Goal: Information Seeking & Learning: Learn about a topic

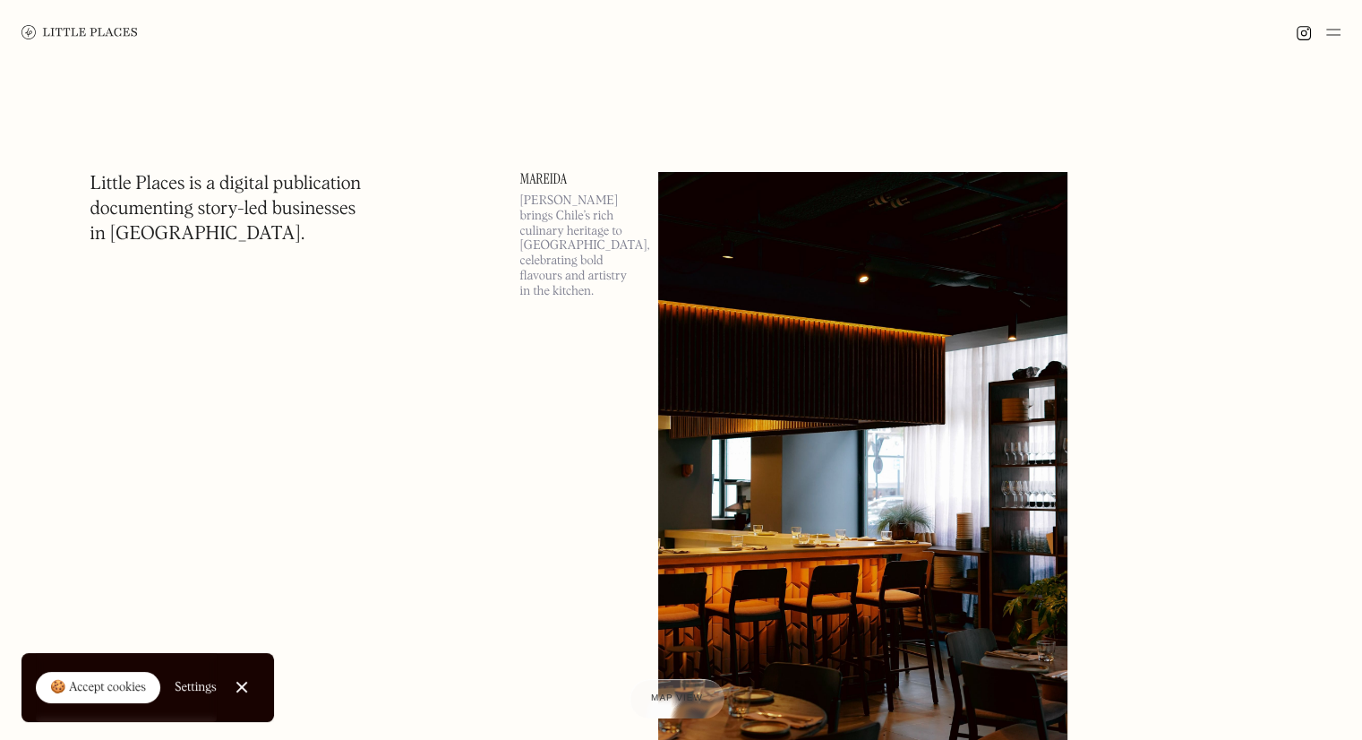
click at [245, 683] on div at bounding box center [242, 688] width 12 height 12
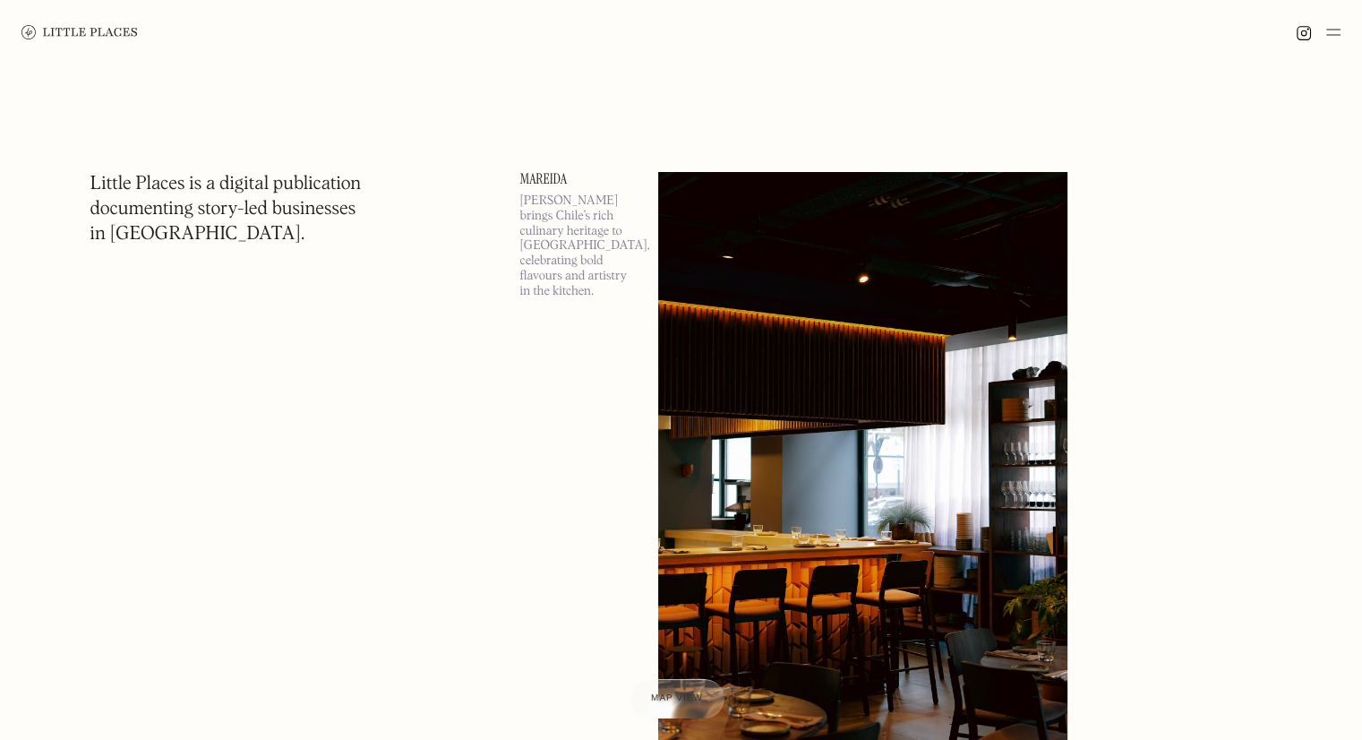
click at [1333, 34] on img at bounding box center [1334, 31] width 14 height 21
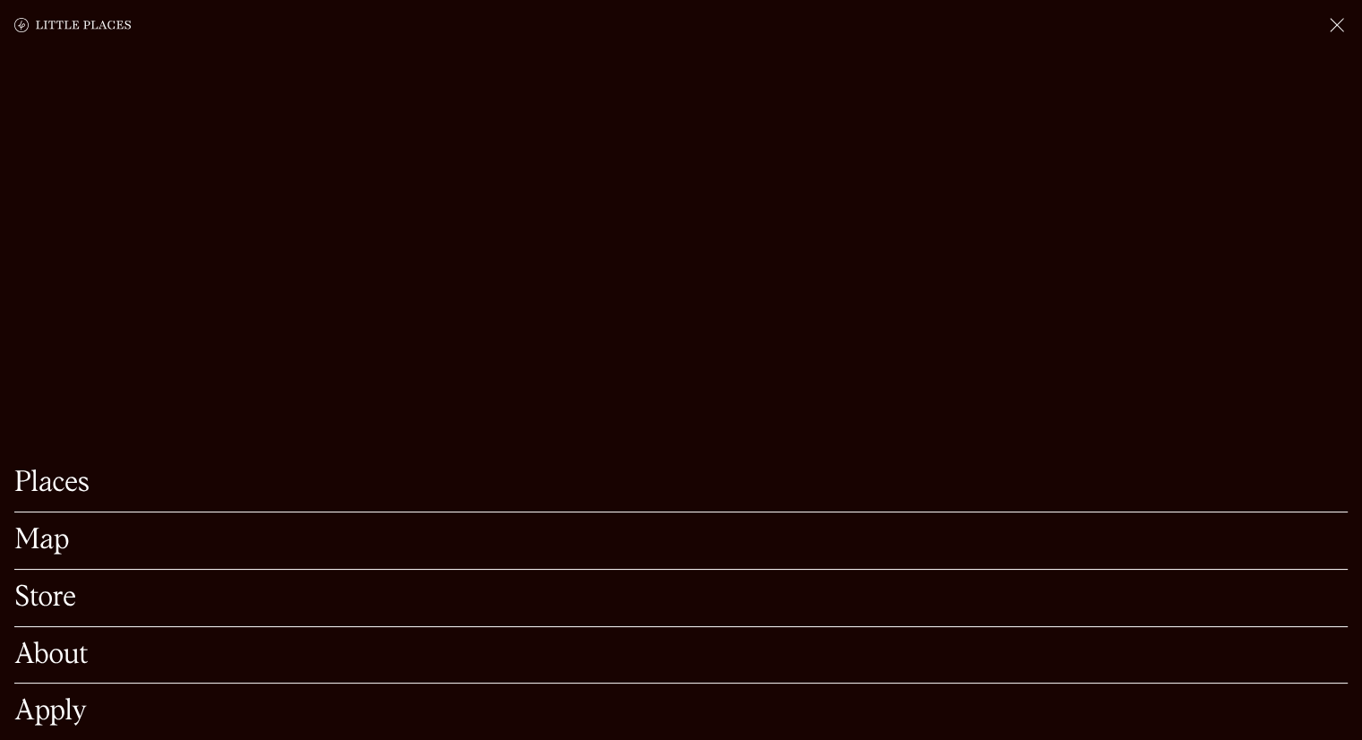
click at [43, 527] on link "Map" at bounding box center [681, 541] width 1334 height 28
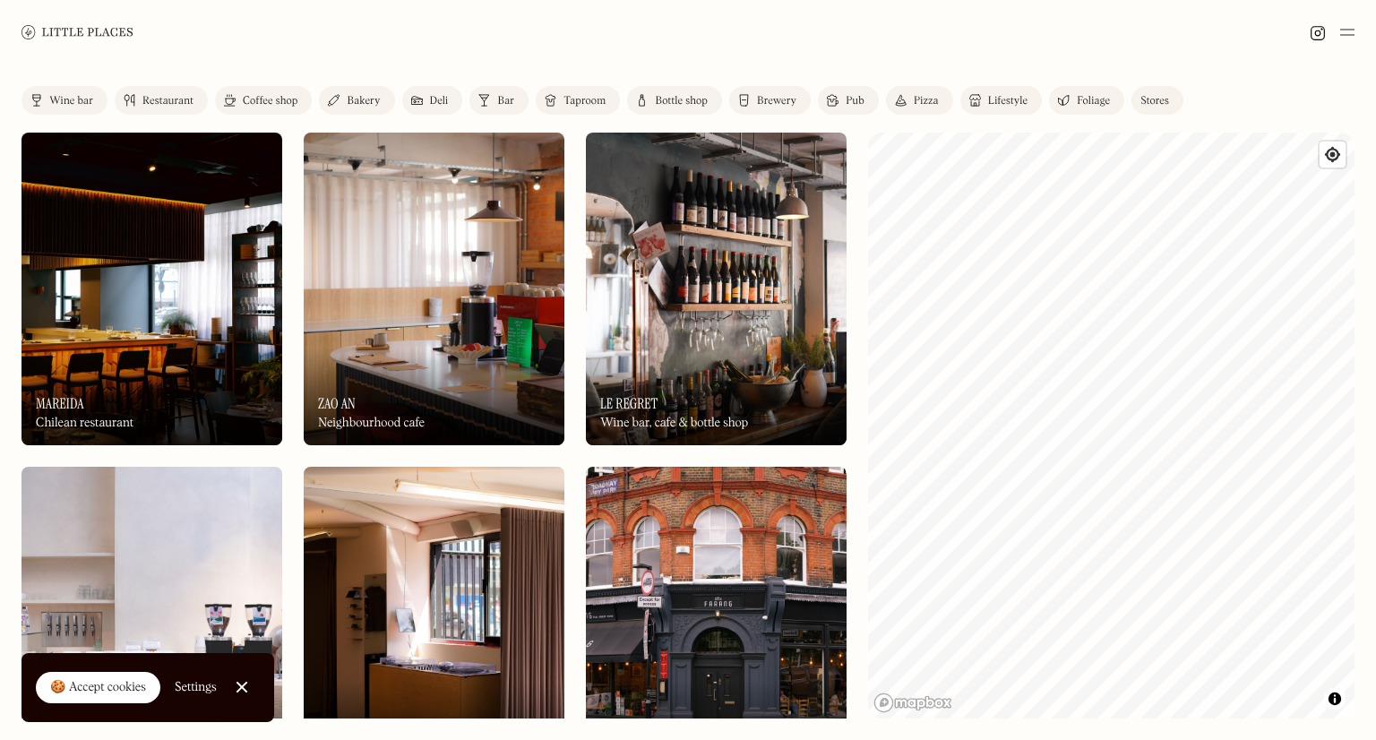
click at [154, 98] on div "Restaurant" at bounding box center [167, 101] width 51 height 11
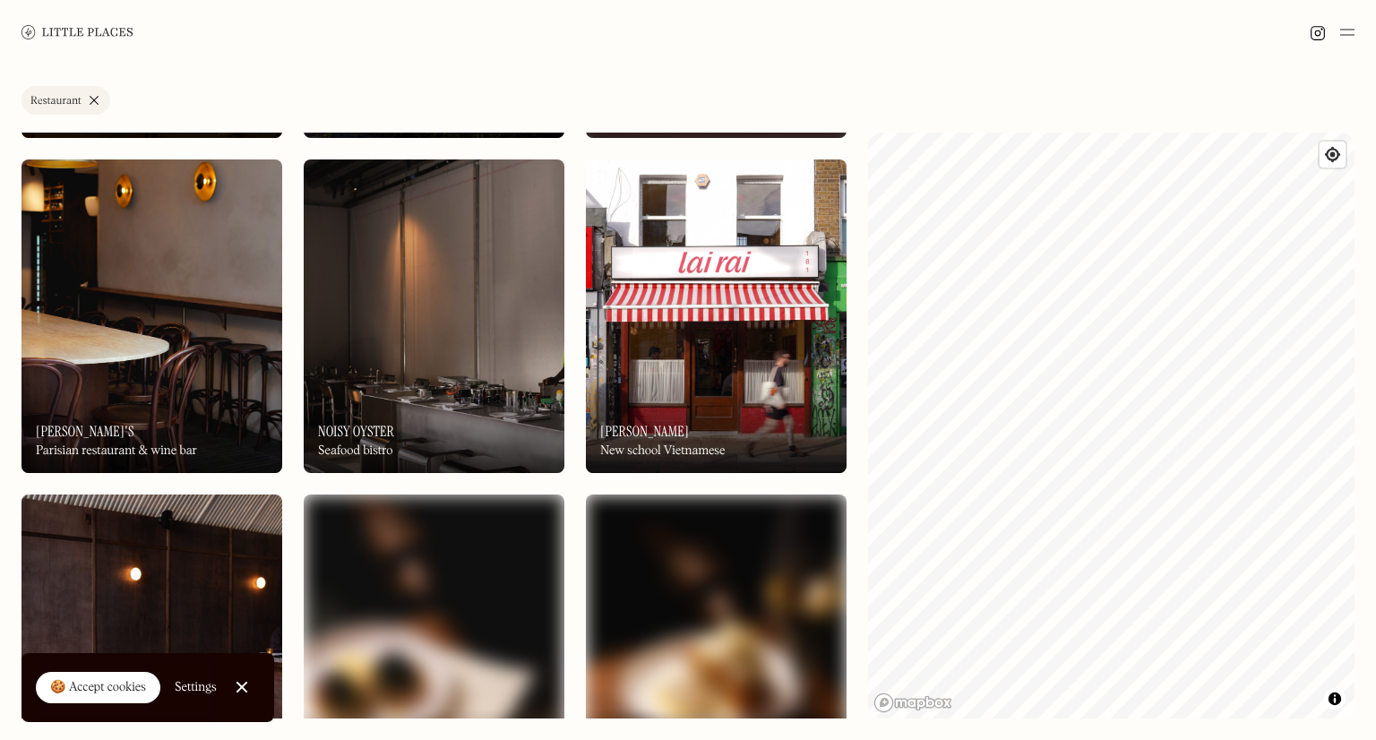
scroll to position [641, 0]
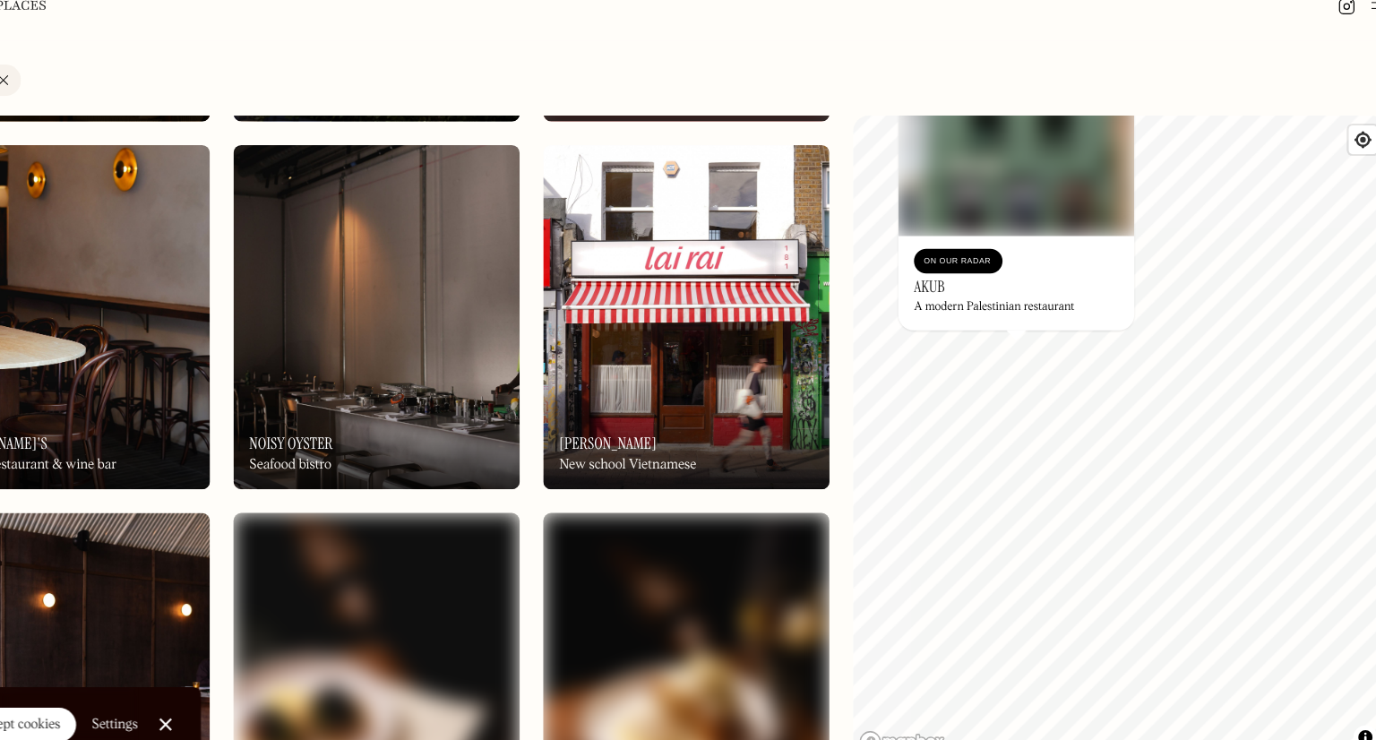
click at [969, 297] on div "On Our Radar Akub A modern Palestinian restaurant" at bounding box center [1016, 285] width 215 height 86
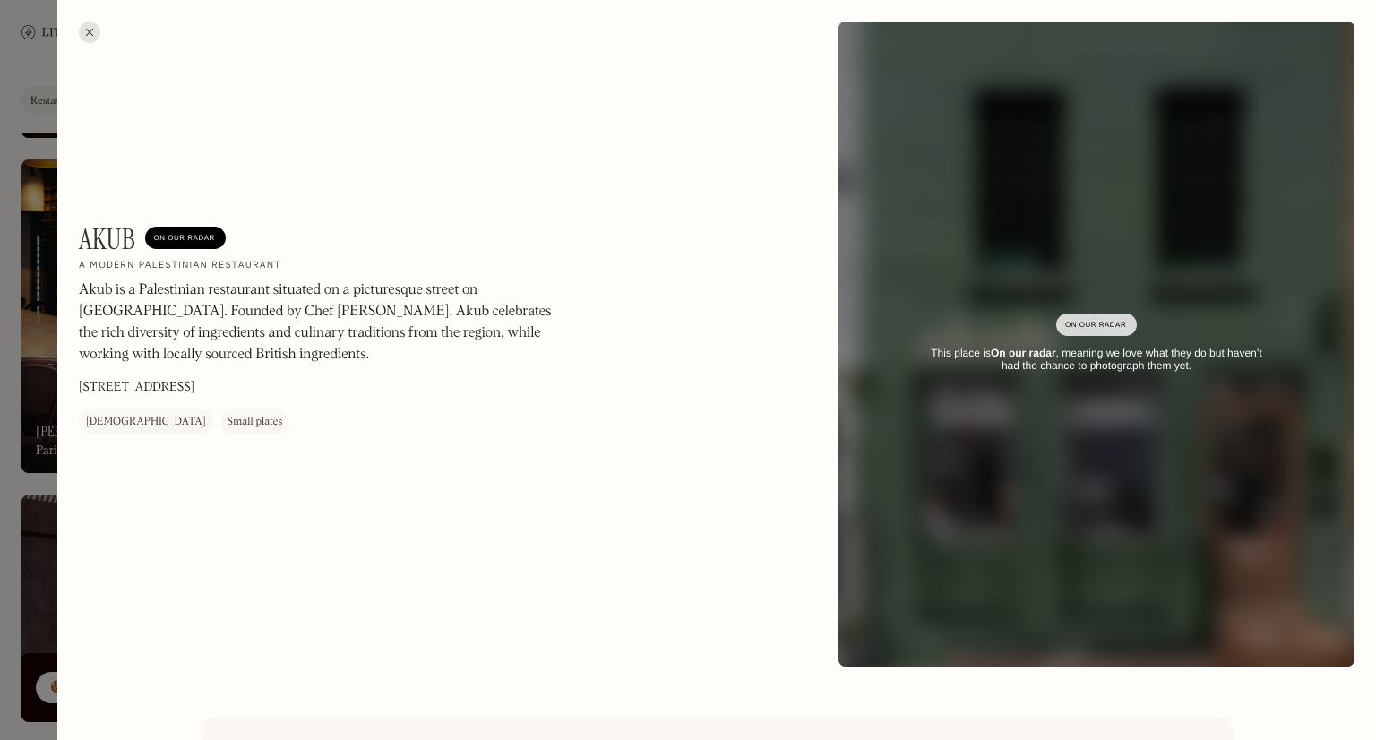
click at [100, 240] on h1 "Akub" at bounding box center [107, 239] width 57 height 34
copy h1 "Akub"
click at [119, 268] on h2 "A modern Palestinian restaurant" at bounding box center [180, 266] width 202 height 13
click at [85, 30] on div at bounding box center [89, 31] width 21 height 21
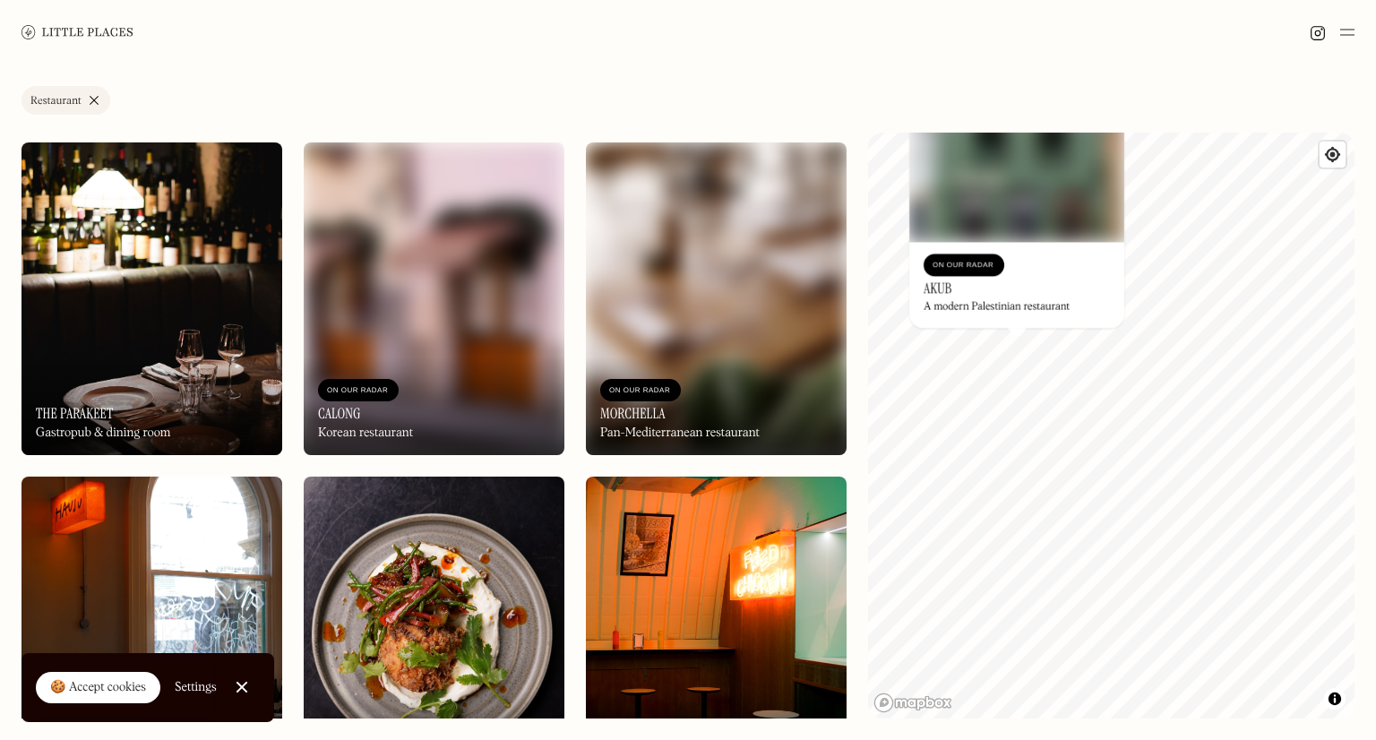
scroll to position [1336, 0]
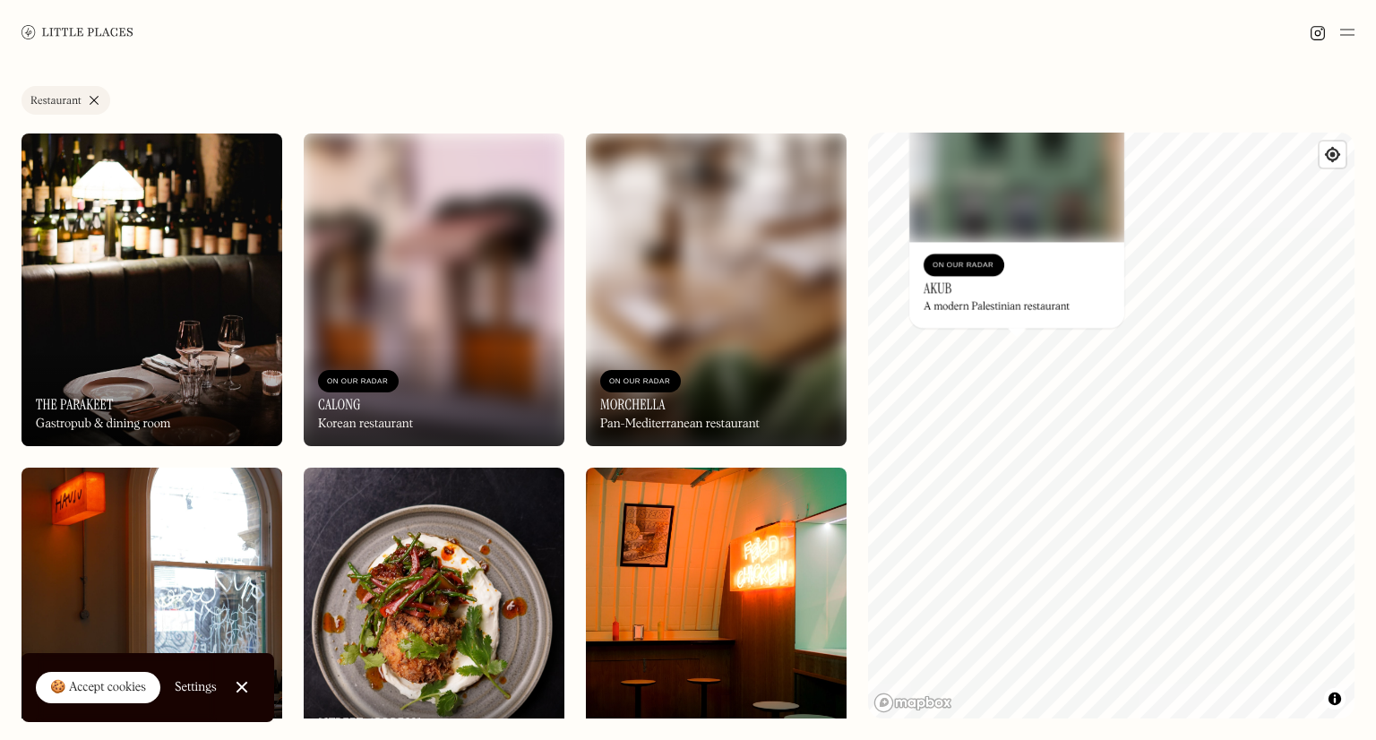
click at [168, 371] on div "On Our Radar The Parakeet Gastropub & dining room" at bounding box center [151, 397] width 261 height 99
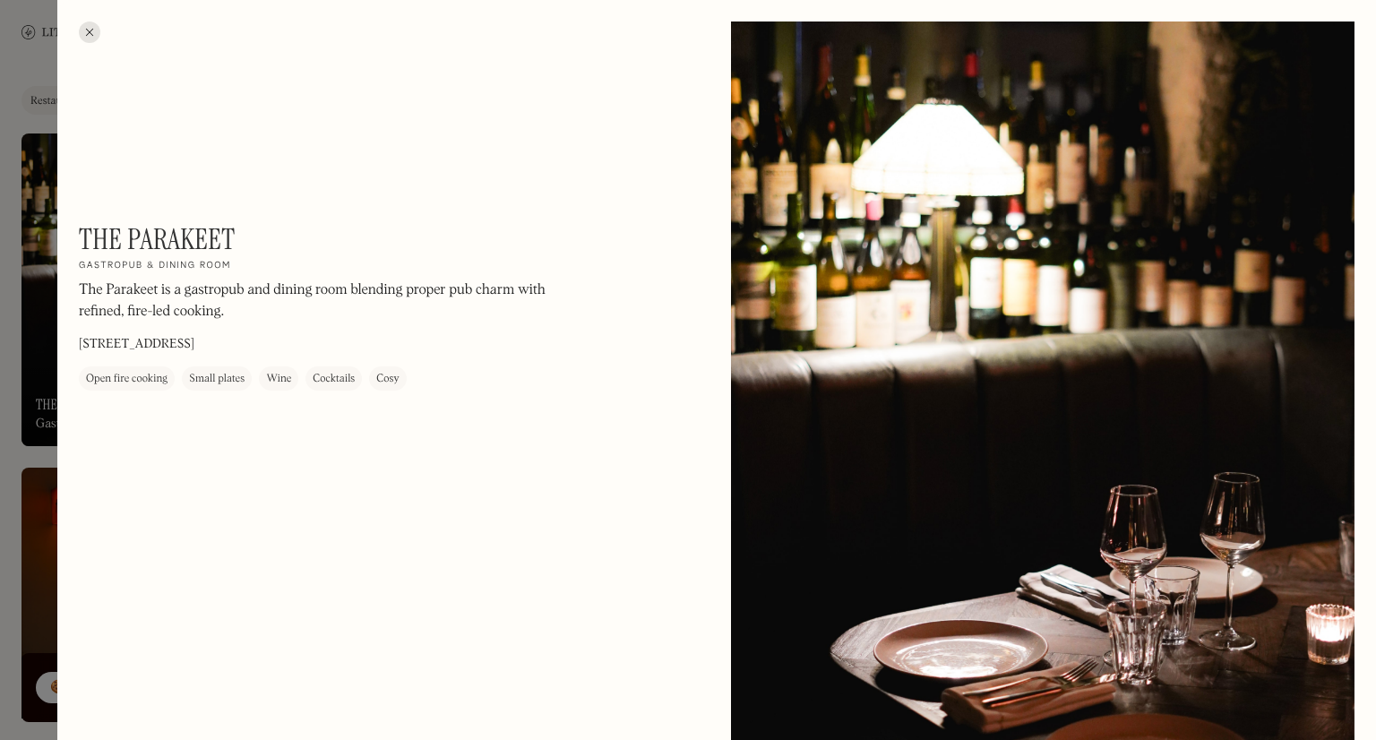
click at [136, 237] on h1 "The Parakeet" at bounding box center [157, 239] width 156 height 34
copy div "The Parakeet On Our Radar"
click at [88, 33] on div at bounding box center [89, 31] width 21 height 21
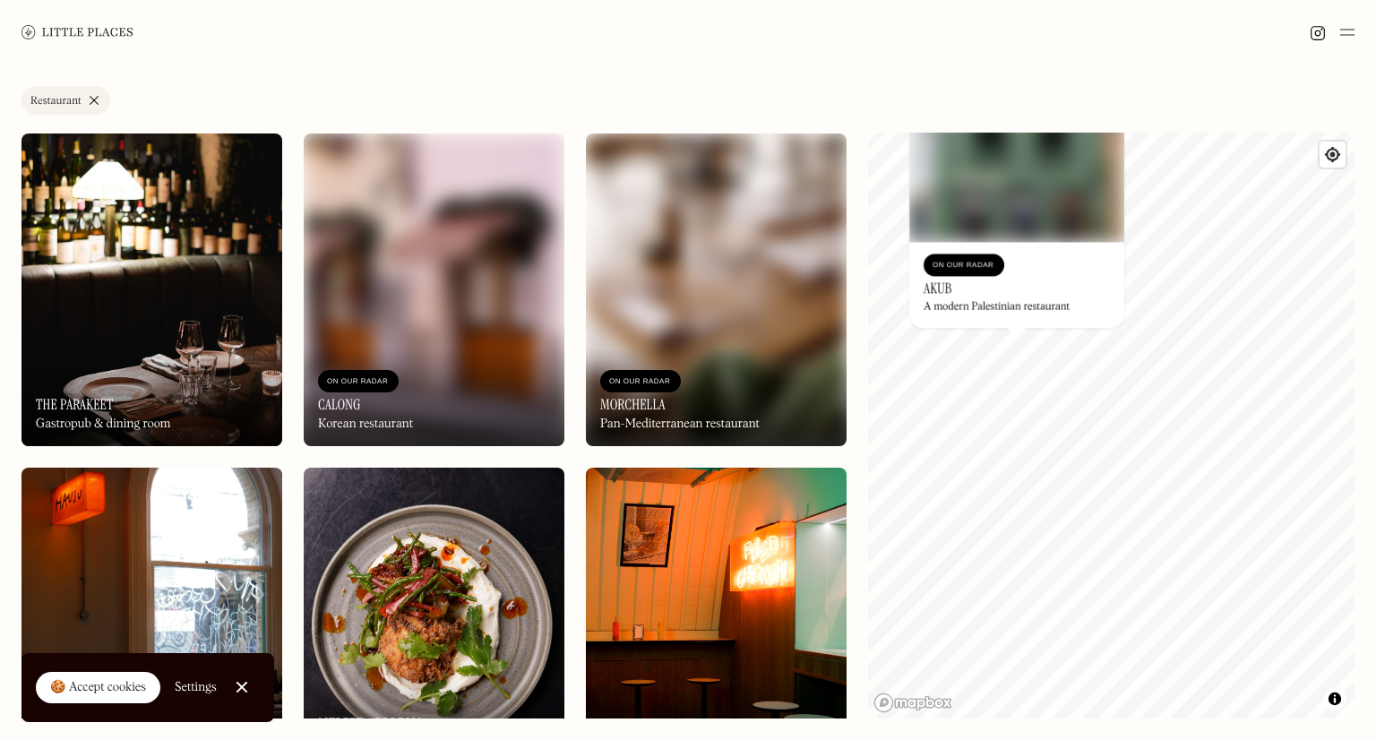
click at [789, 401] on div "On Our Radar Morchella Pan-Mediterranean restaurant" at bounding box center [716, 397] width 261 height 99
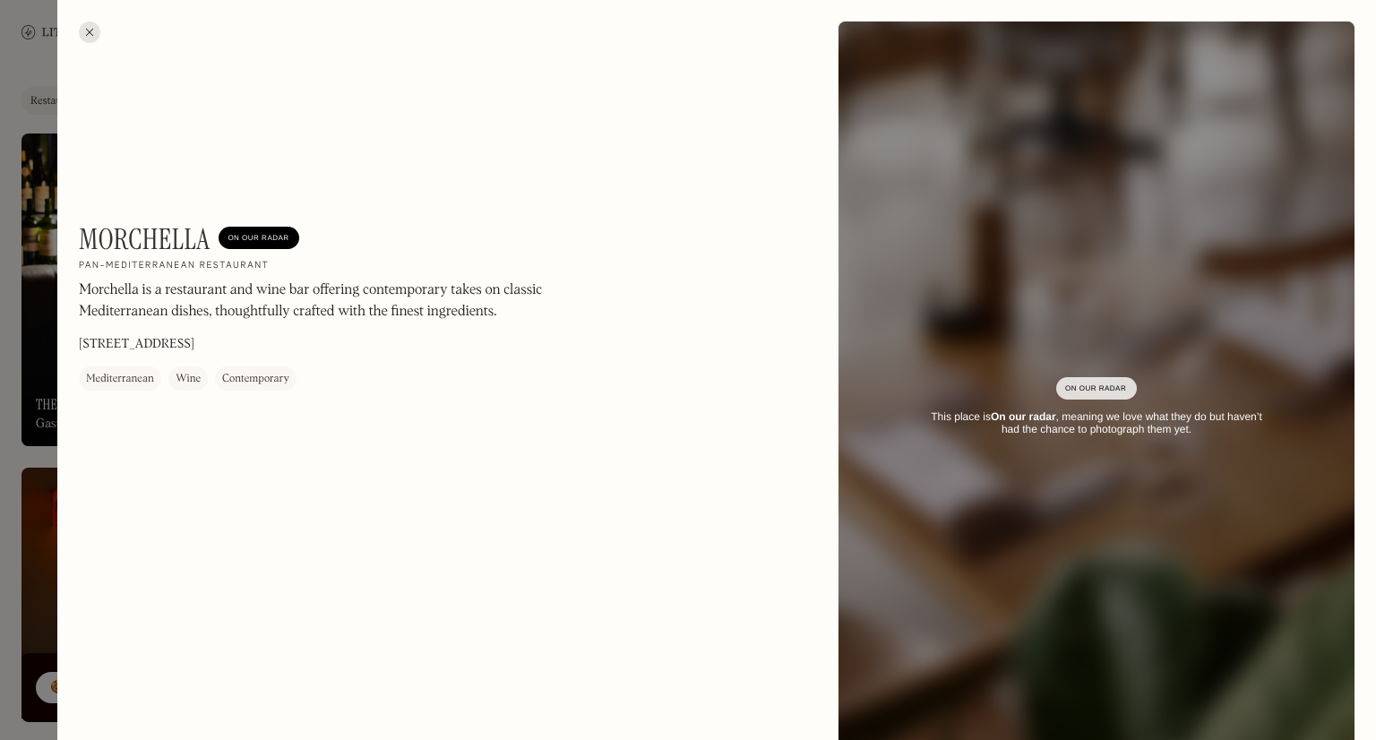
click at [88, 30] on div at bounding box center [89, 31] width 21 height 21
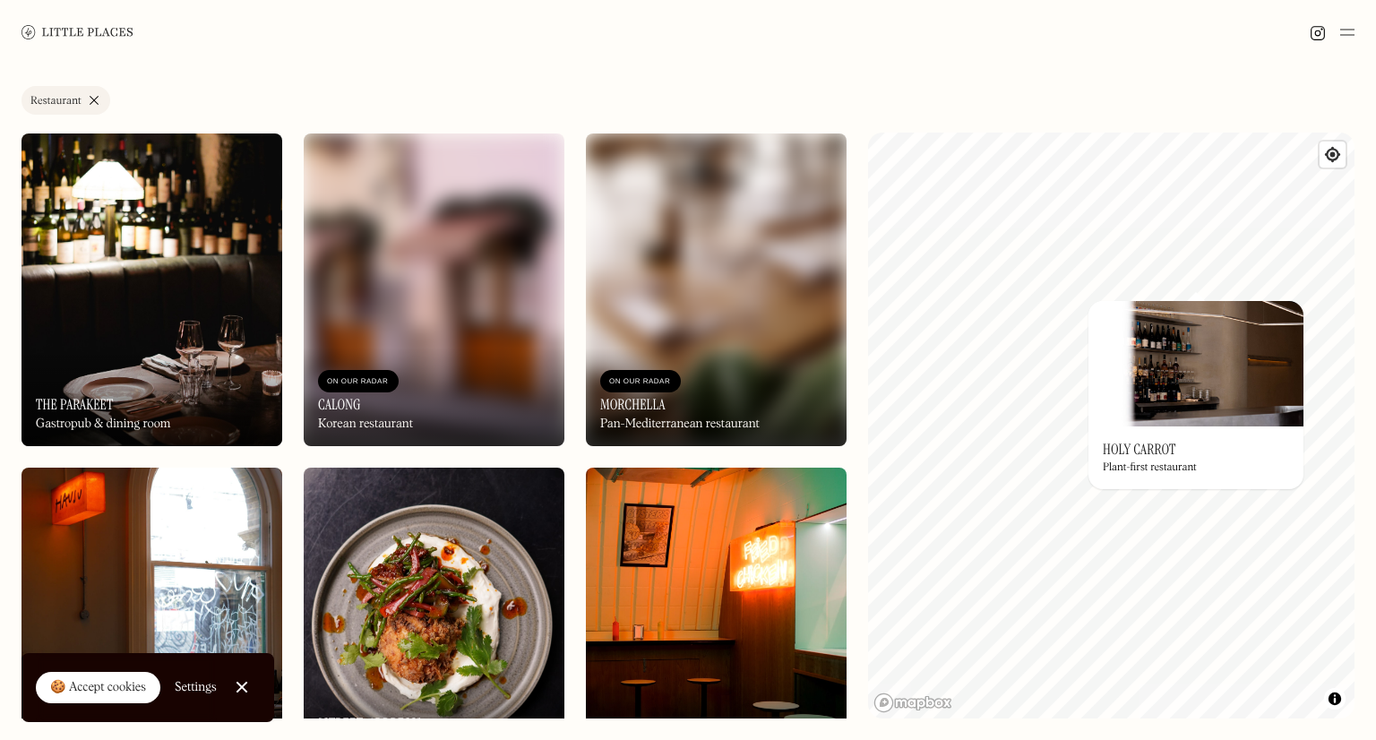
click at [1197, 318] on img at bounding box center [1195, 363] width 215 height 125
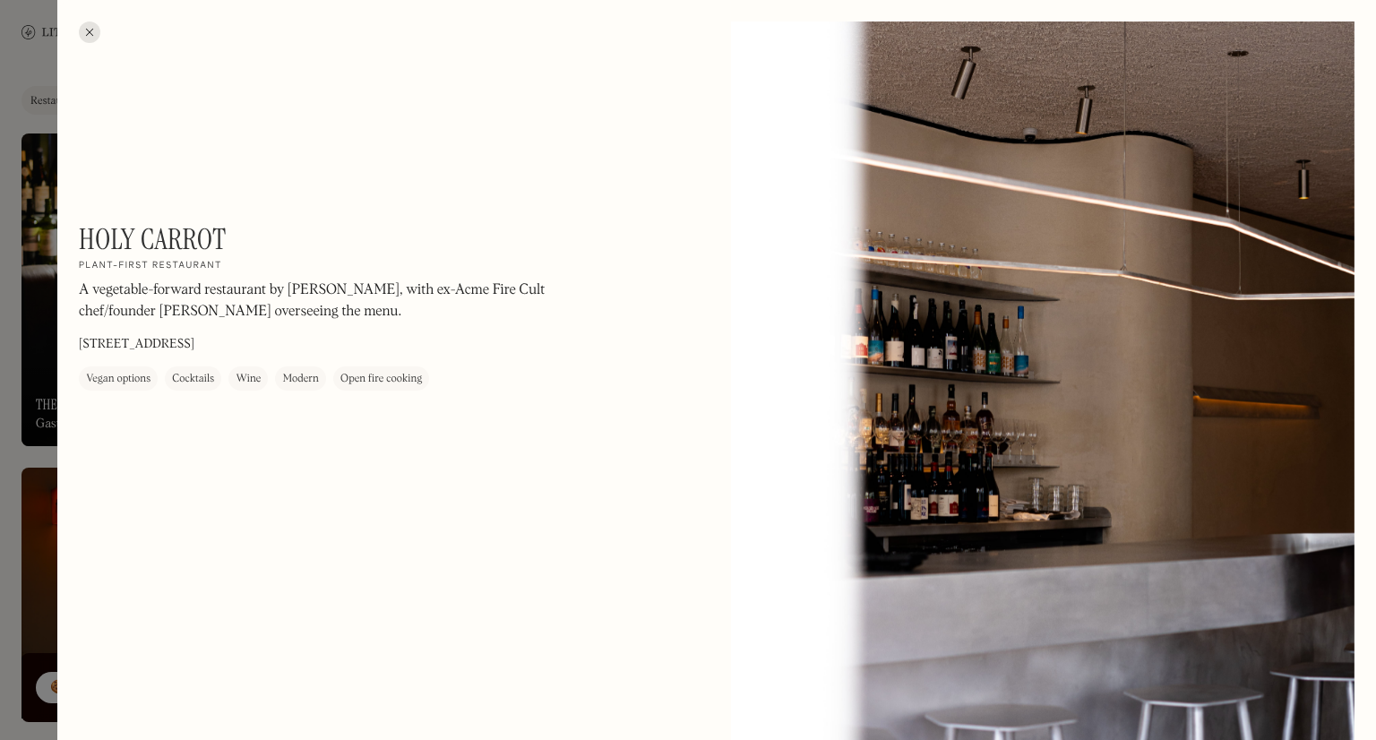
click at [82, 23] on div at bounding box center [89, 31] width 21 height 21
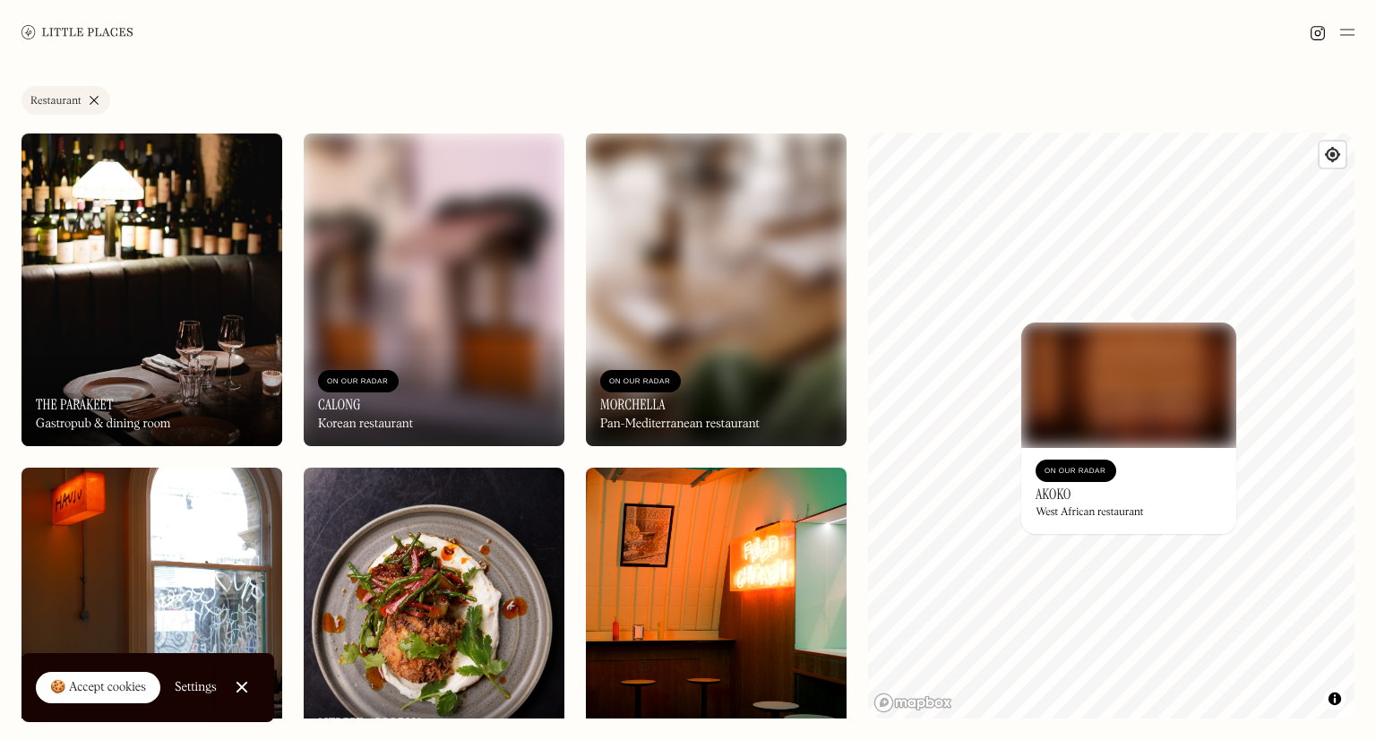
click at [1125, 328] on img at bounding box center [1128, 384] width 215 height 125
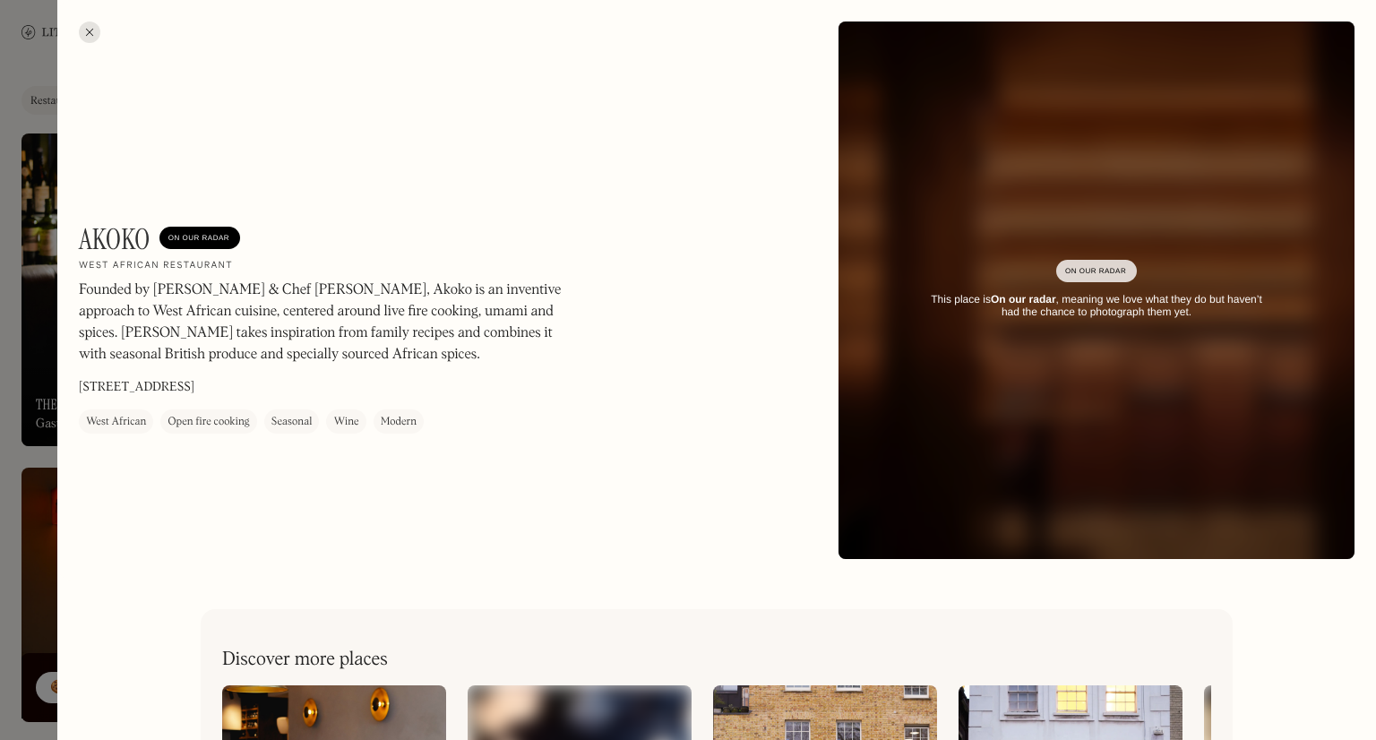
click at [105, 241] on h1 "Akoko" at bounding box center [115, 239] width 72 height 34
copy h1 "Akoko"
click at [90, 31] on div at bounding box center [89, 31] width 21 height 21
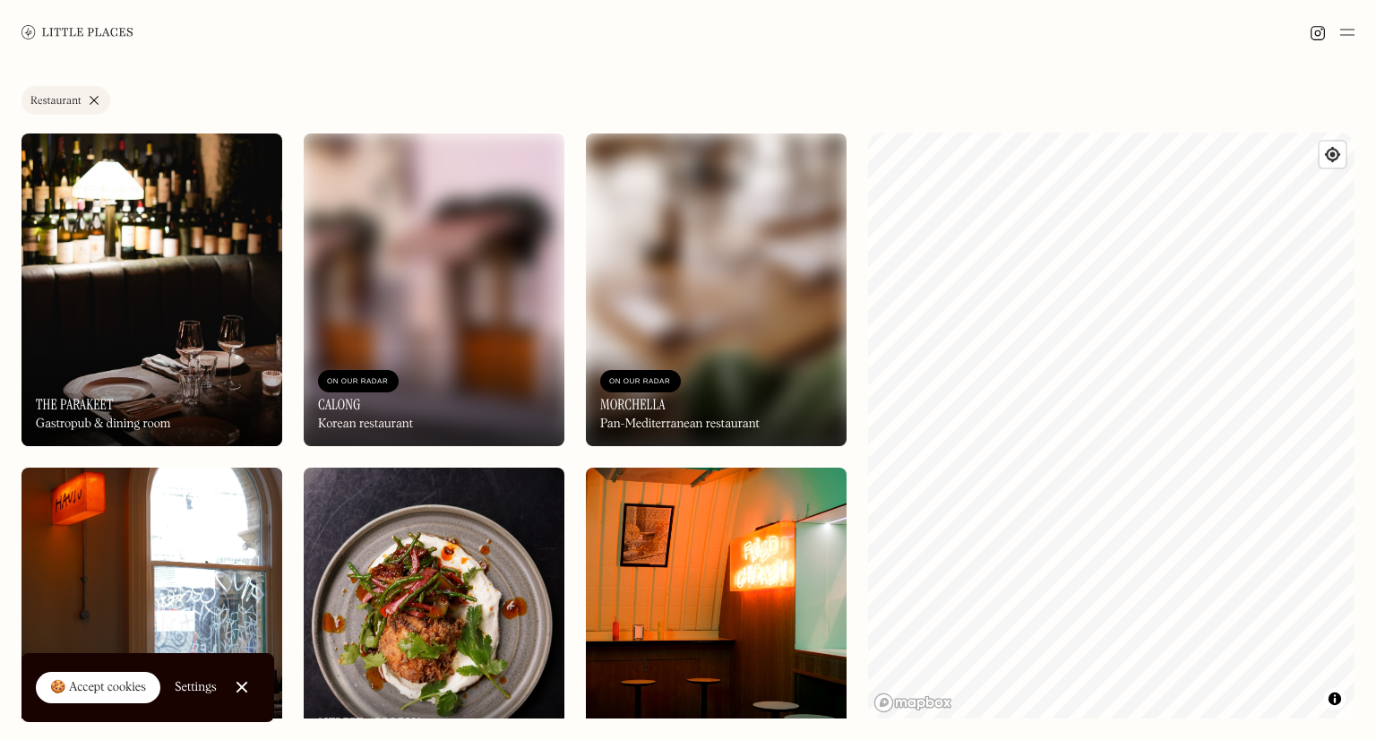
click at [1374, 415] on div "Label Restaurant Wine bar Restaurant Coffee shop Bakery Deli Bar Taproom Bottle…" at bounding box center [688, 401] width 1376 height 675
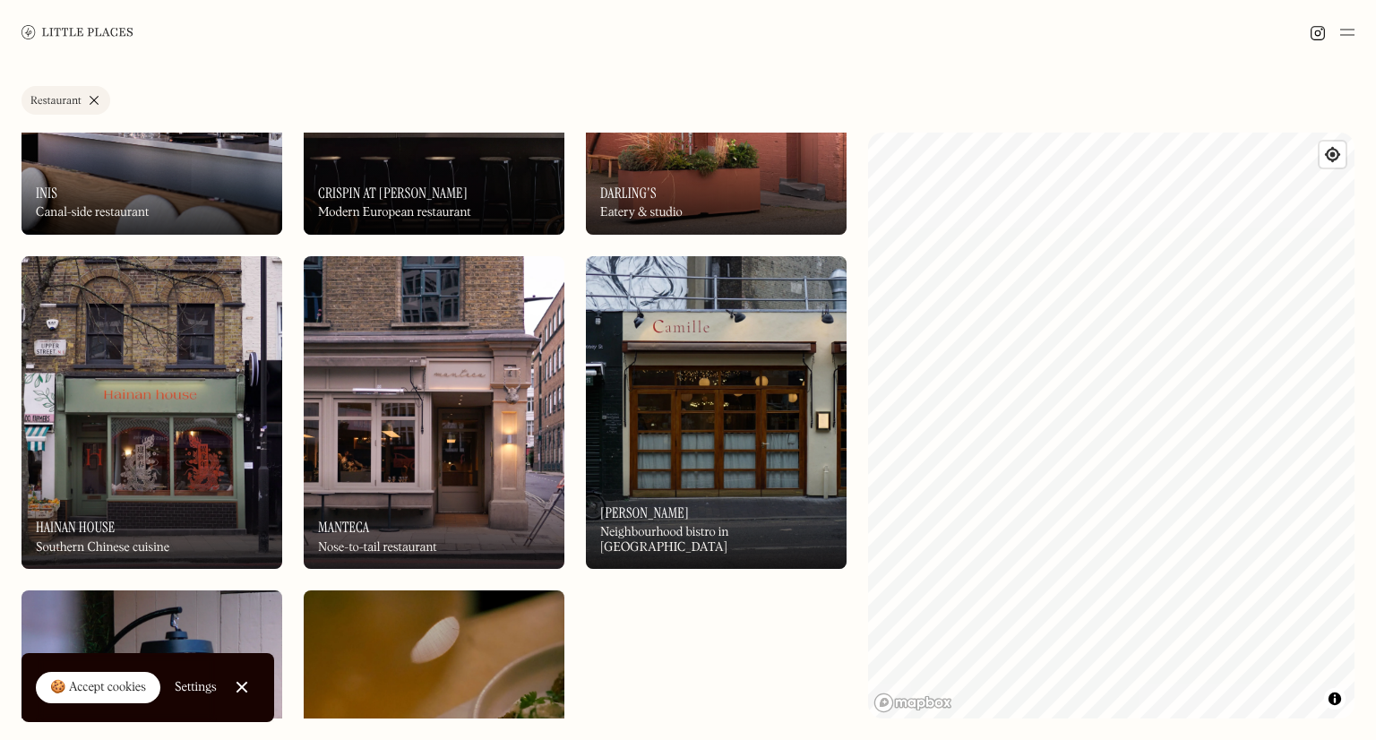
scroll to position [3888, 0]
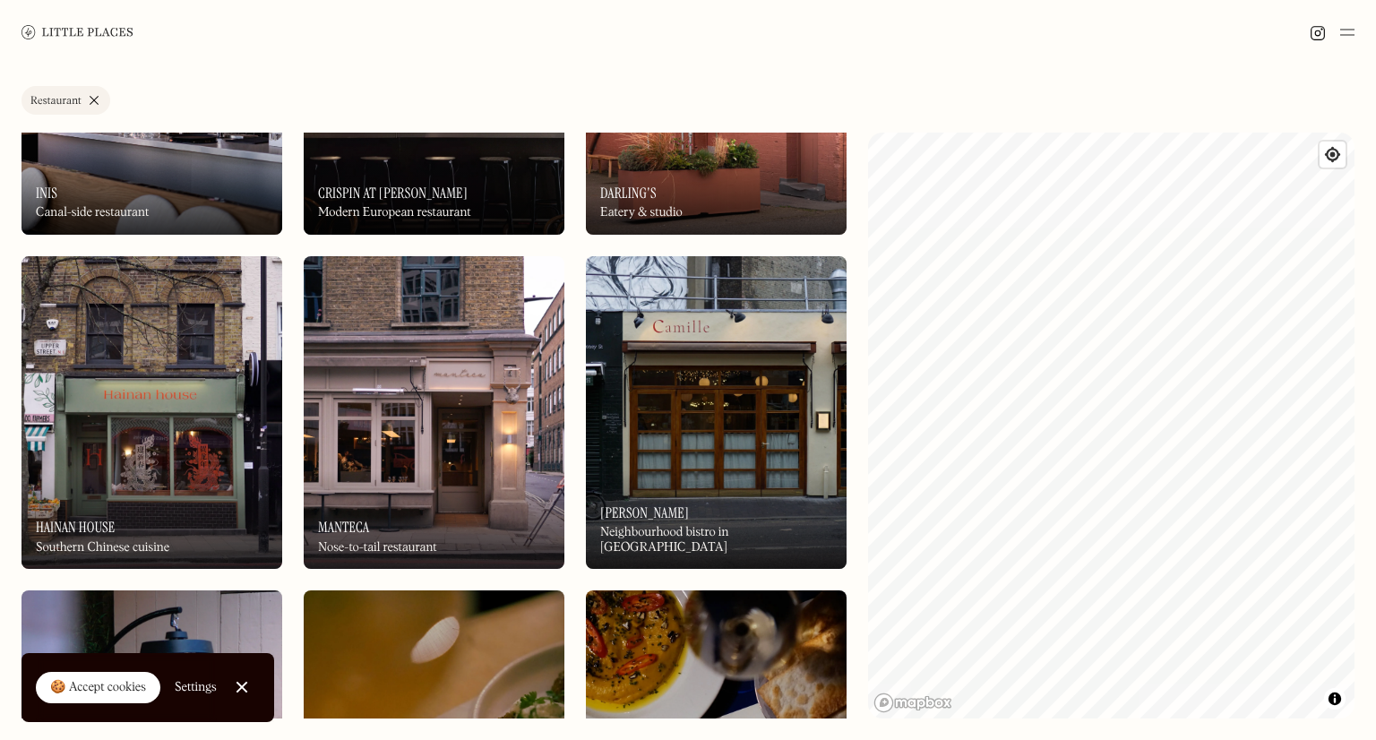
click at [651, 433] on img at bounding box center [716, 412] width 261 height 313
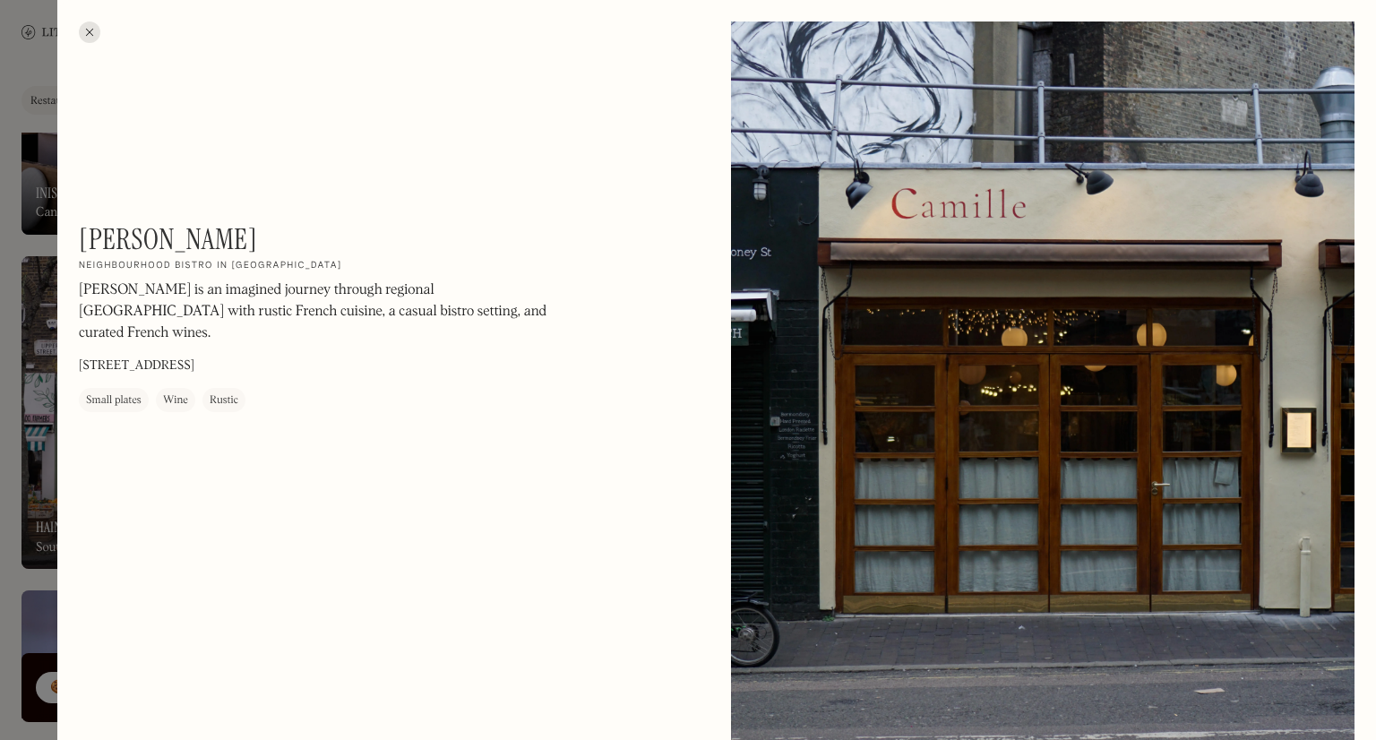
click at [39, 303] on div at bounding box center [688, 370] width 1376 height 740
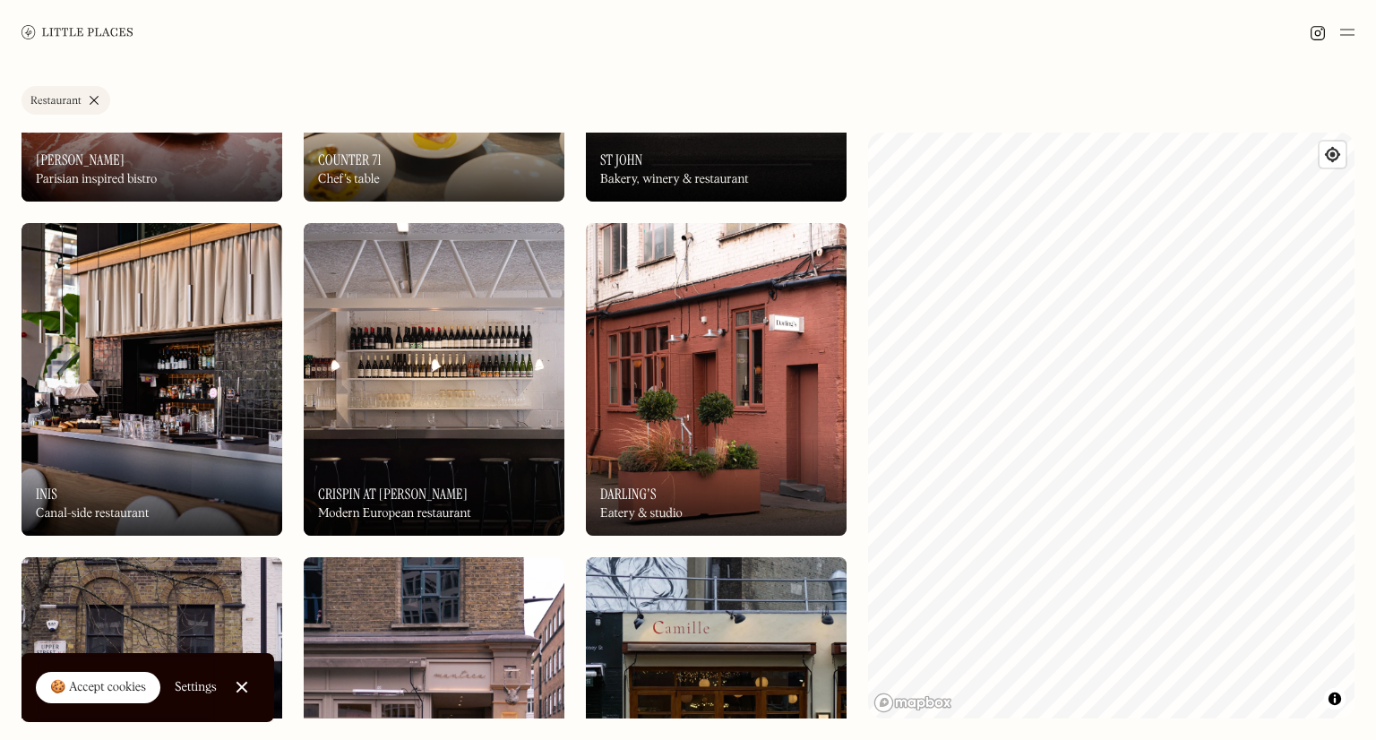
scroll to position [3585, 0]
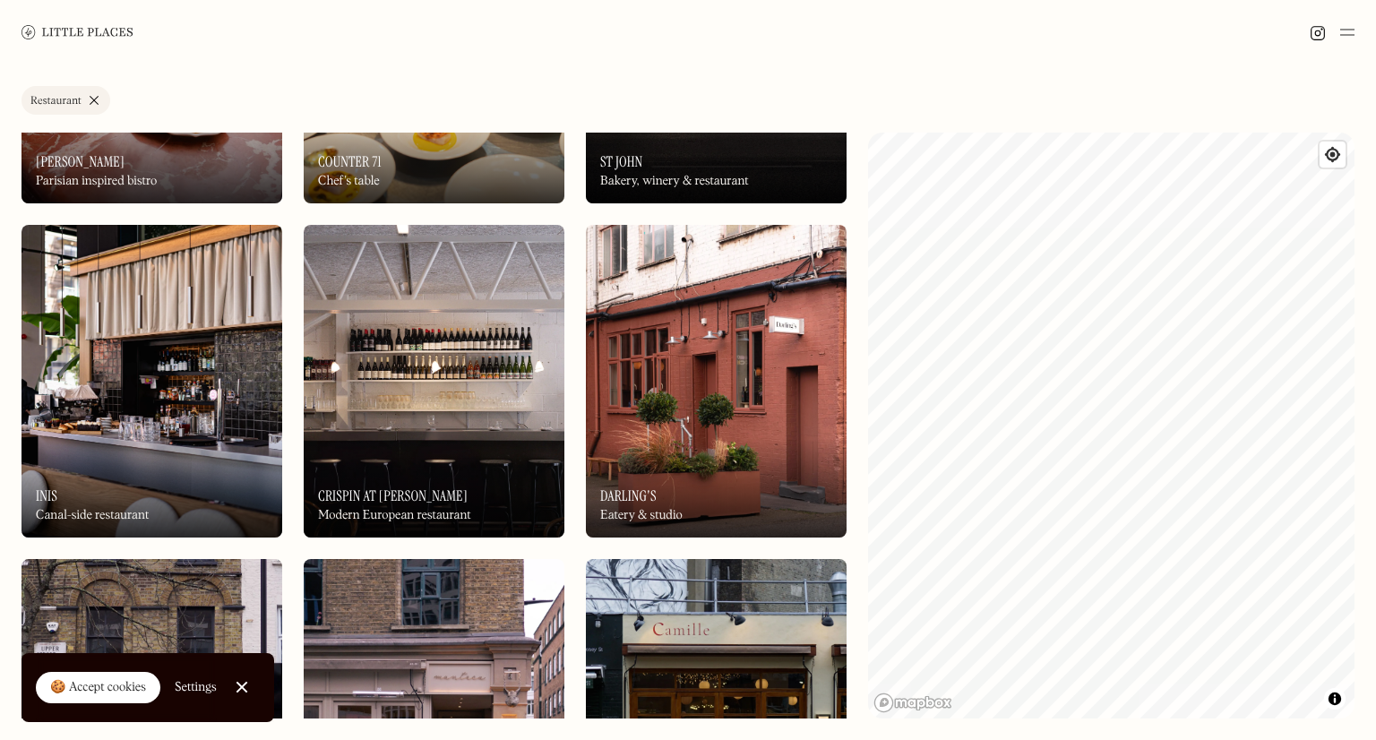
click at [73, 341] on img at bounding box center [151, 381] width 261 height 313
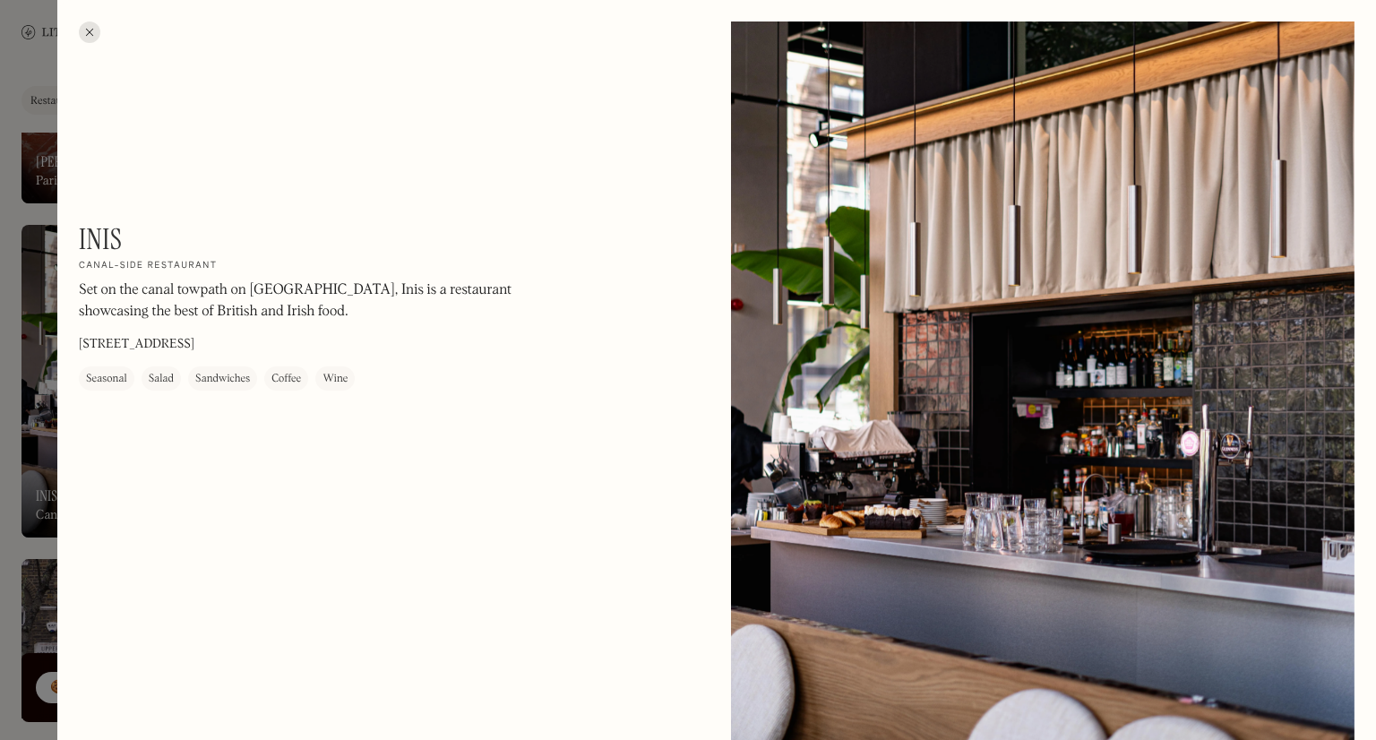
click at [18, 353] on div at bounding box center [688, 370] width 1376 height 740
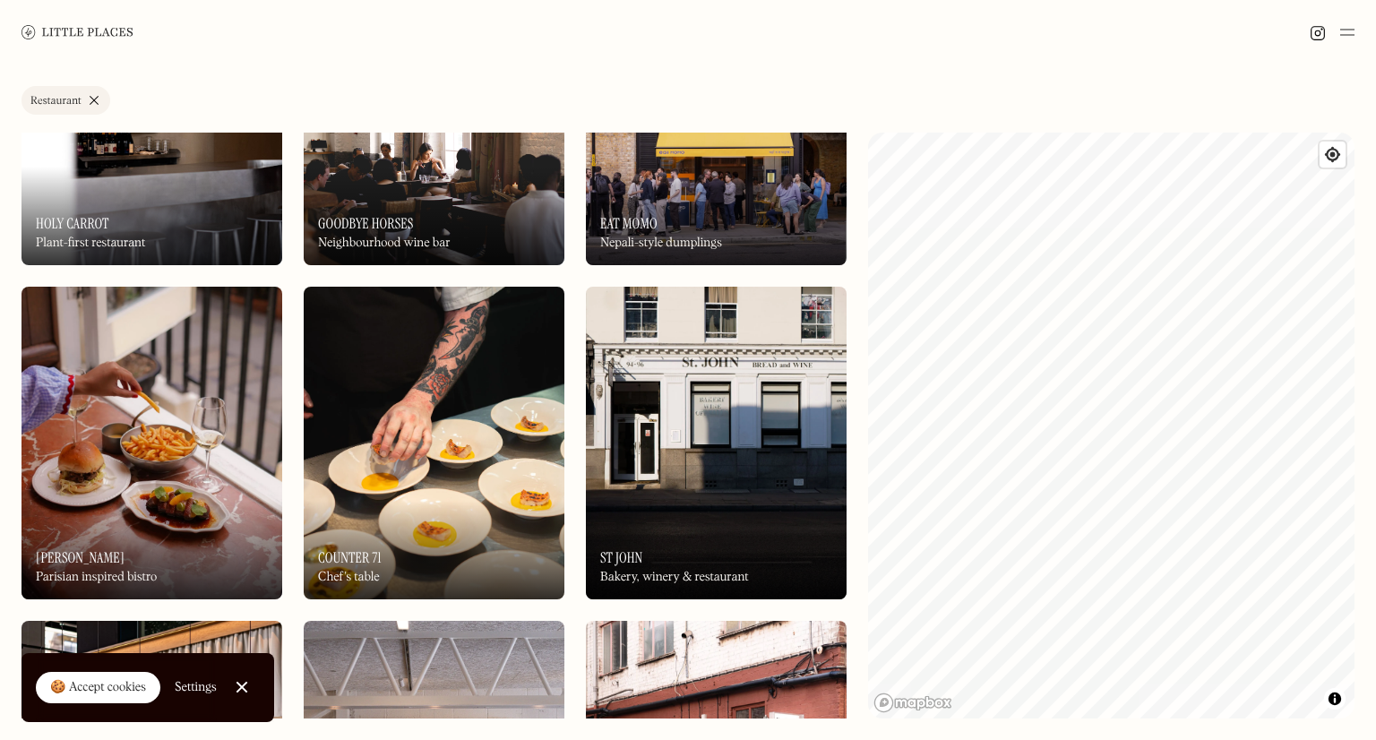
scroll to position [3189, 0]
click at [149, 357] on img at bounding box center [151, 443] width 261 height 313
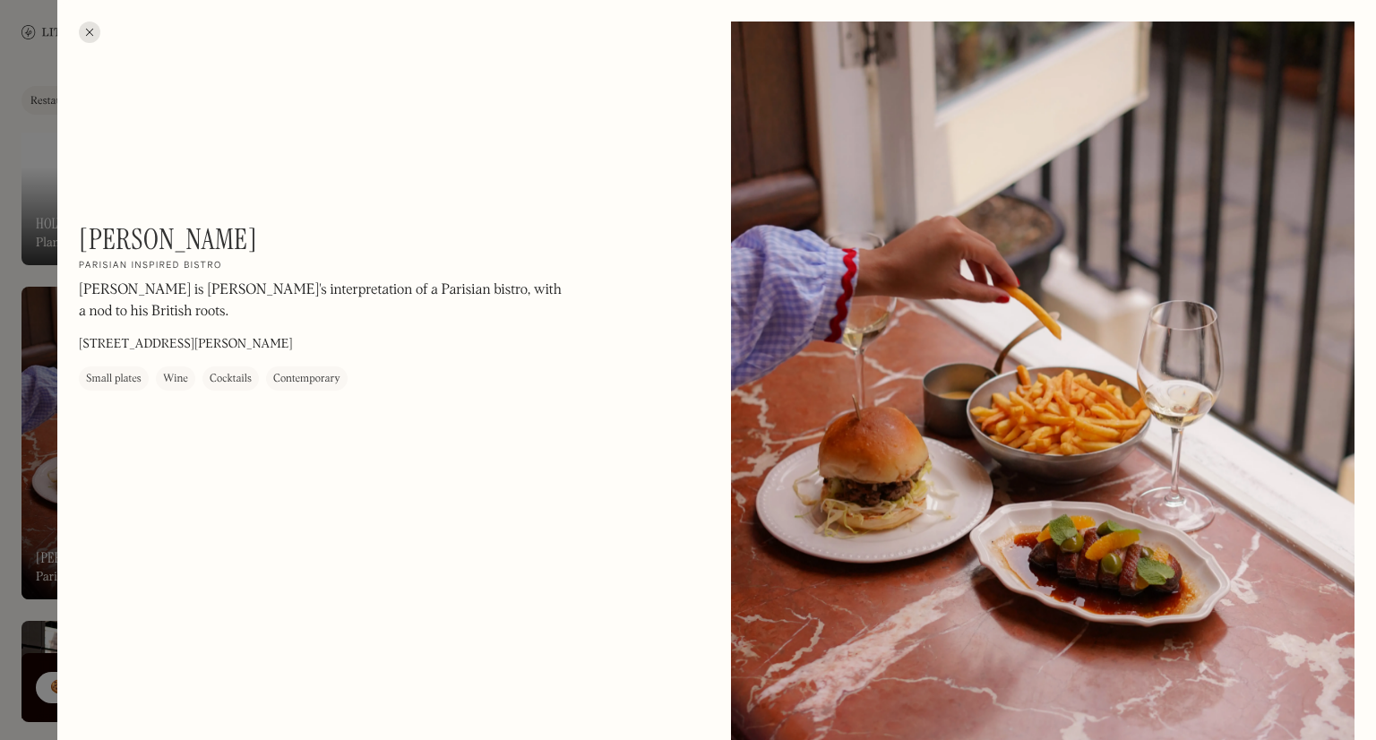
click at [100, 230] on h1 "[PERSON_NAME]" at bounding box center [168, 239] width 178 height 34
click at [122, 267] on h2 "Parisian inspired bistro" at bounding box center [150, 266] width 143 height 13
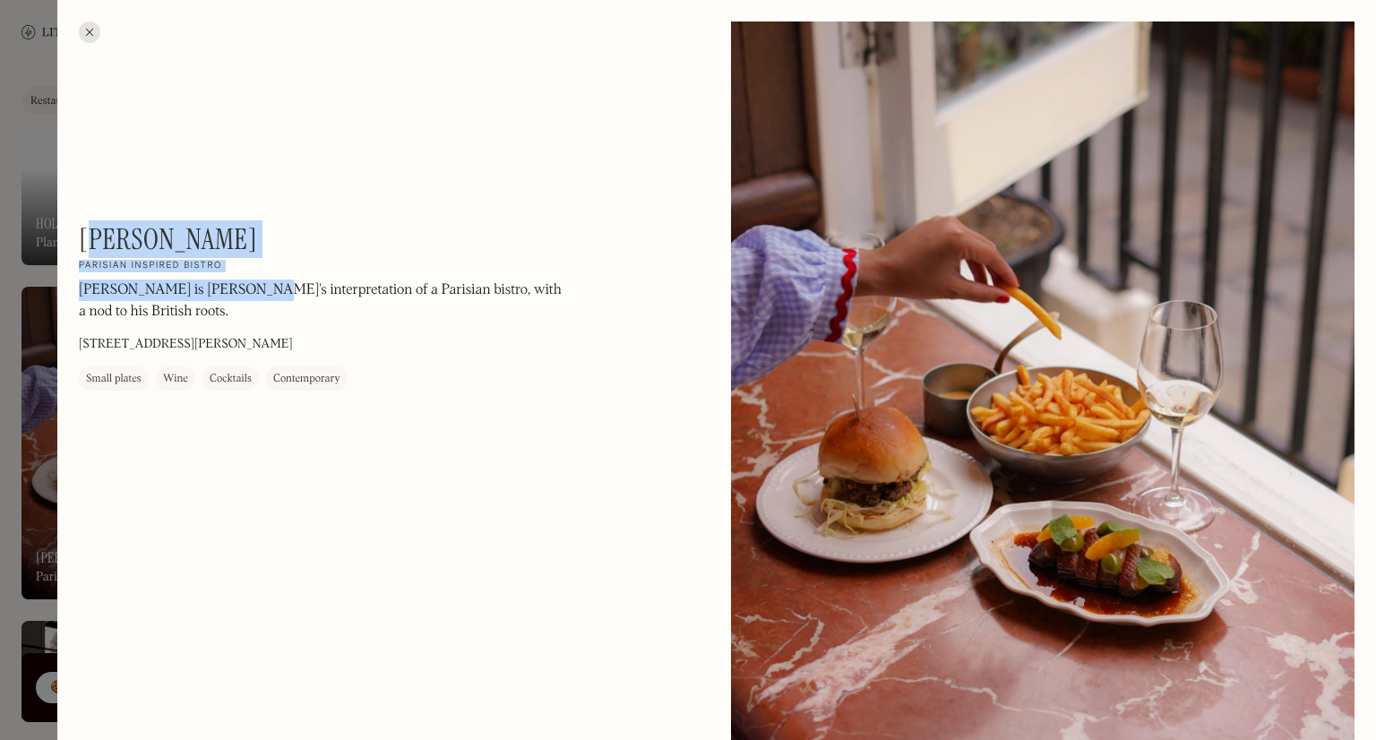
drag, startPoint x: 236, startPoint y: 266, endPoint x: 98, endPoint y: 228, distance: 144.1
click at [98, 228] on div "Henri On Our Radar Parisian inspired bistro Henri is Jackson Boxer's interpreta…" at bounding box center [321, 306] width 484 height 168
click at [98, 228] on h1 "[PERSON_NAME]" at bounding box center [168, 239] width 178 height 34
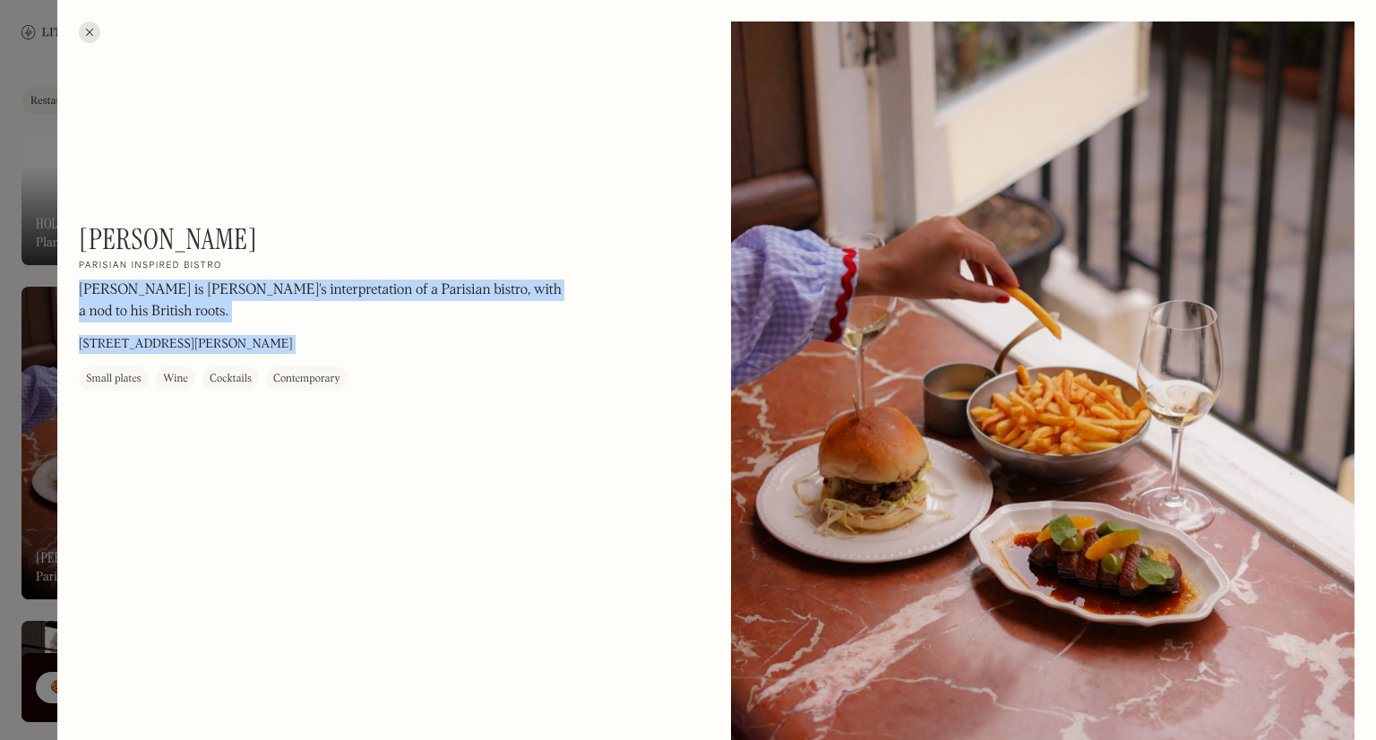
drag, startPoint x: 220, startPoint y: 263, endPoint x: 78, endPoint y: 244, distance: 143.8
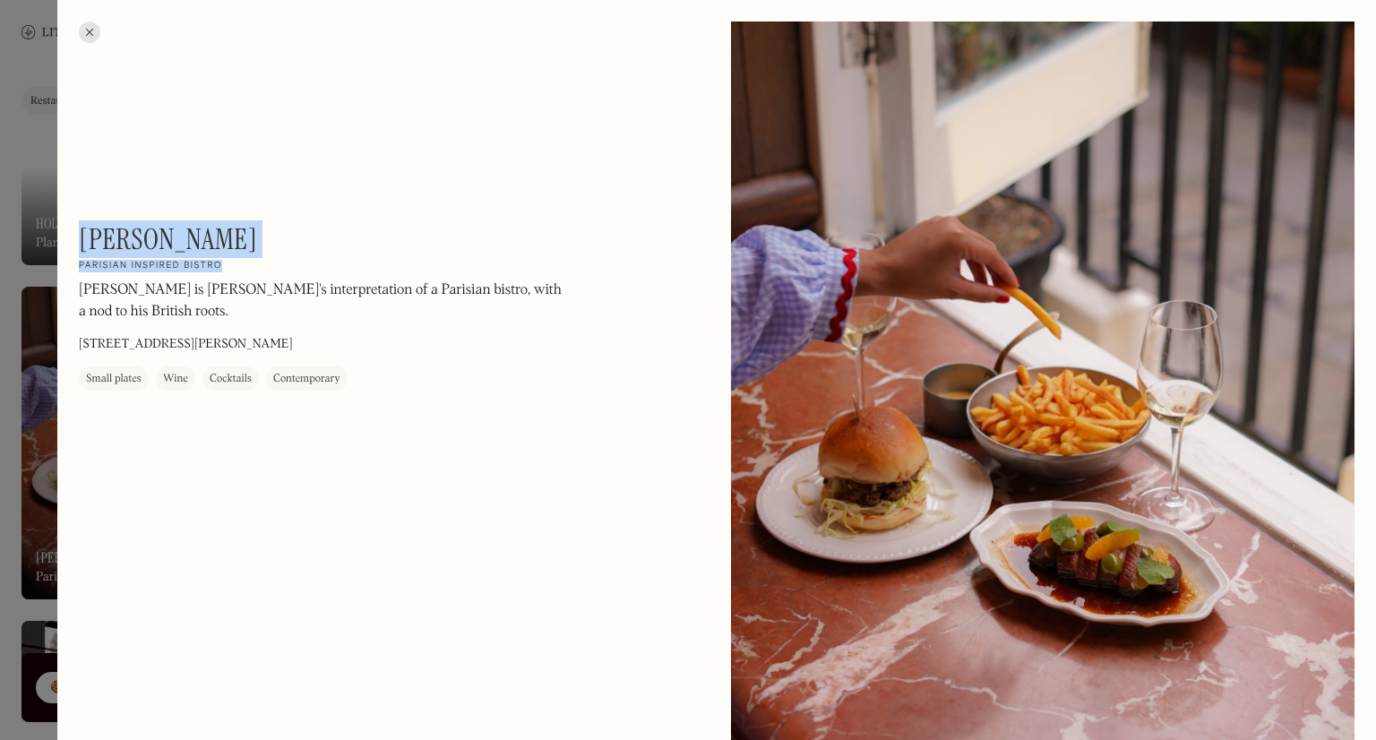
drag, startPoint x: 82, startPoint y: 230, endPoint x: 228, endPoint y: 271, distance: 151.5
click at [228, 271] on div "Henri On Our Radar Parisian inspired bistro Henri is Jackson Boxer's interpreta…" at bounding box center [321, 306] width 484 height 168
copy div "Henri On Our Radar Parisian inspired bistro"
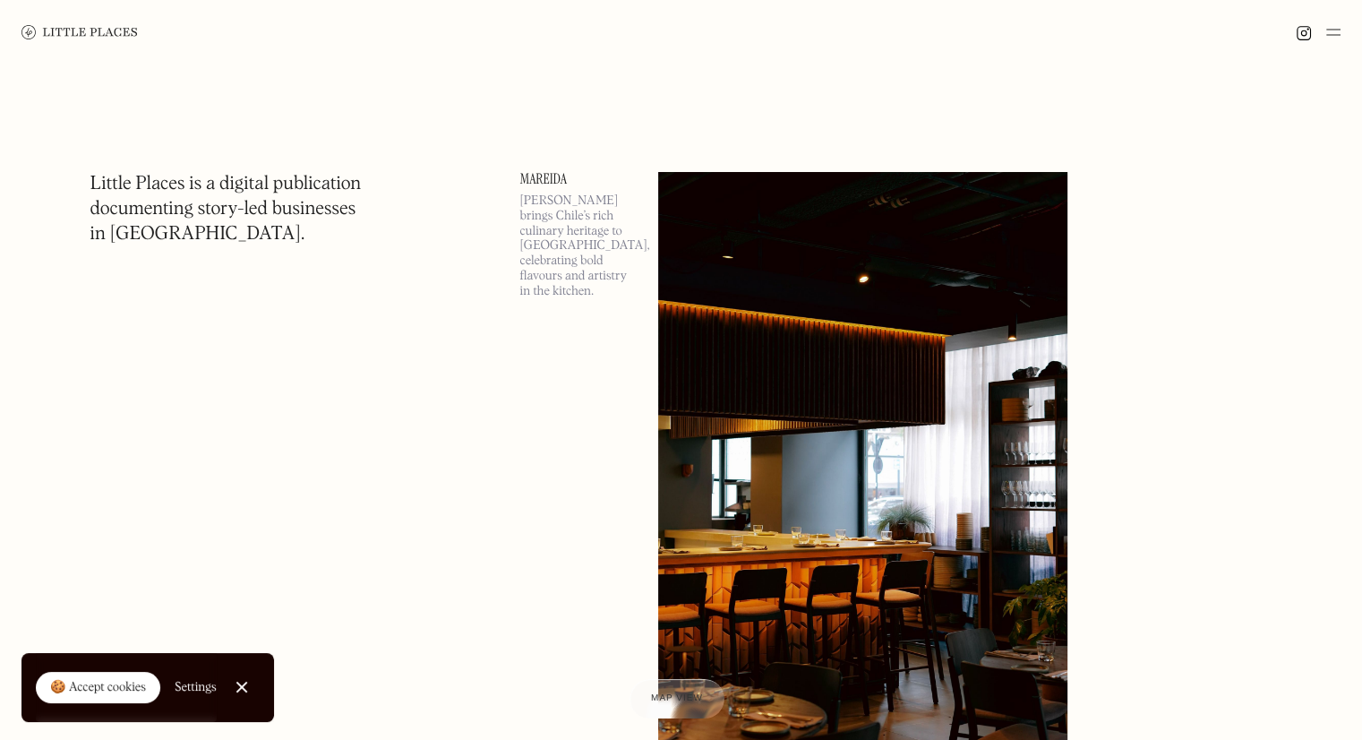
click at [1339, 33] on img at bounding box center [1334, 31] width 14 height 21
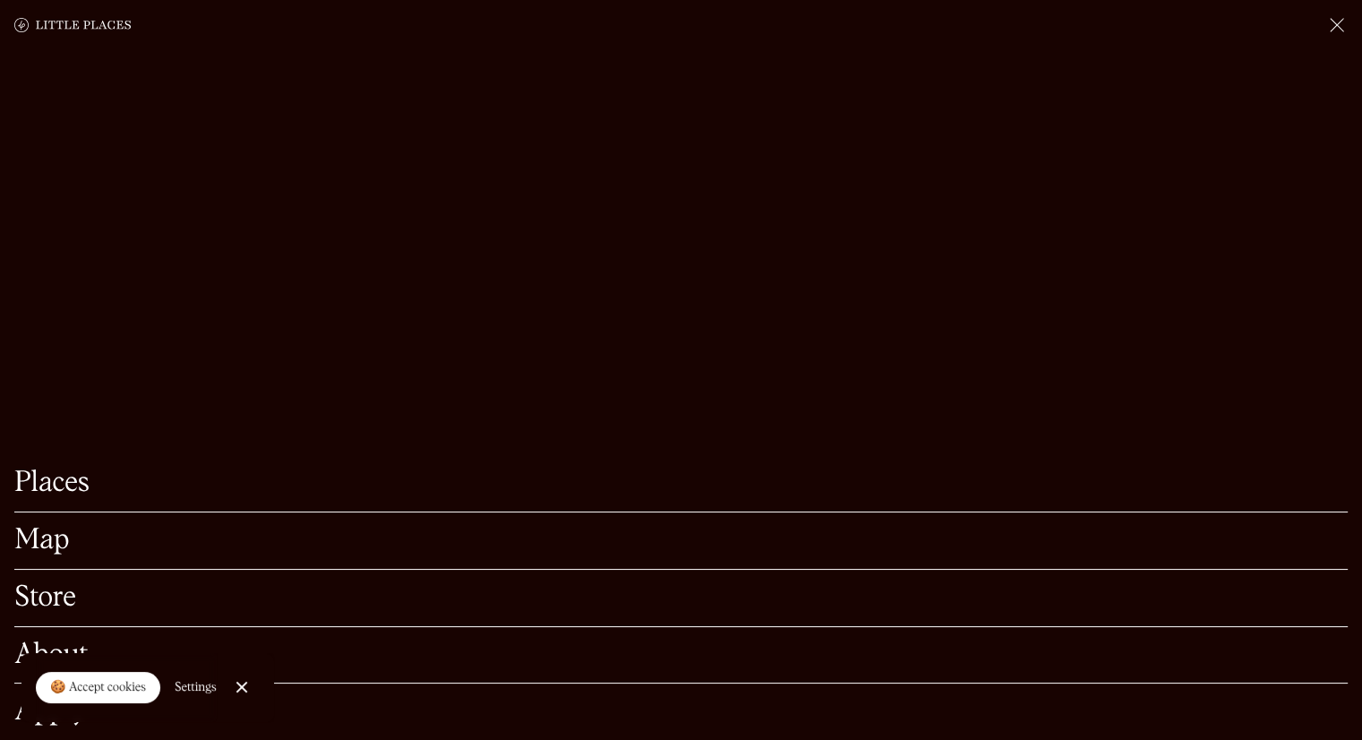
click at [1336, 30] on img at bounding box center [1337, 24] width 21 height 21
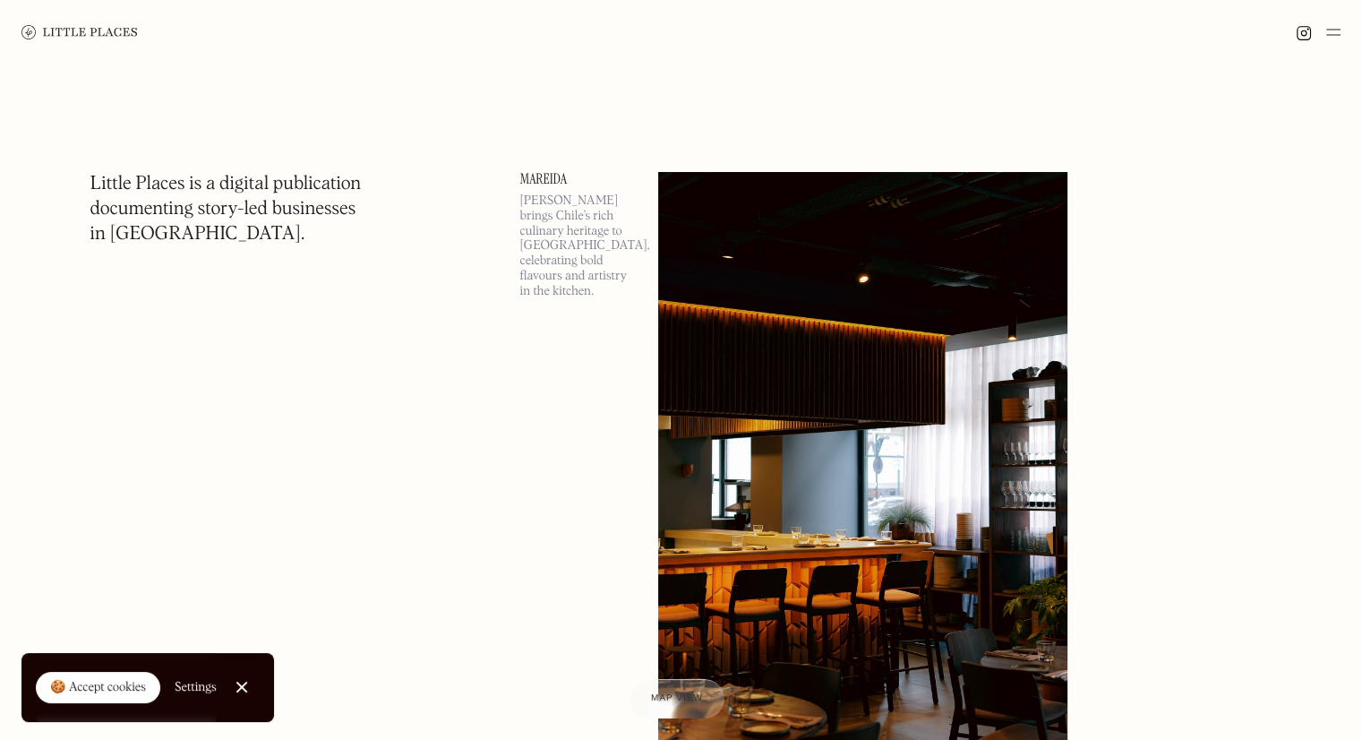
click at [1301, 28] on img at bounding box center [1304, 33] width 16 height 16
